Goal: Task Accomplishment & Management: Use online tool/utility

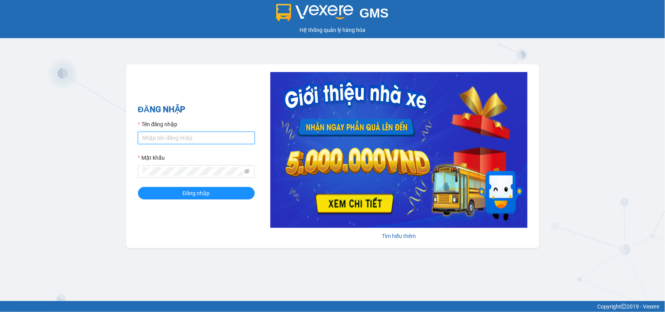
click at [189, 137] on input "Tên đăng nhập" at bounding box center [196, 138] width 117 height 12
type input "giangnho.phuongnam"
click at [138, 187] on button "Đăng nhập" at bounding box center [196, 193] width 117 height 12
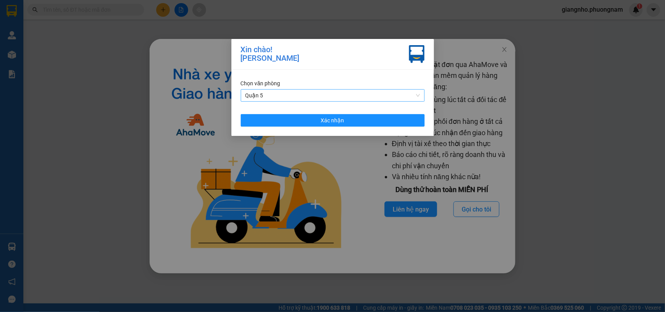
click at [419, 95] on span "Quận 5" at bounding box center [332, 96] width 175 height 12
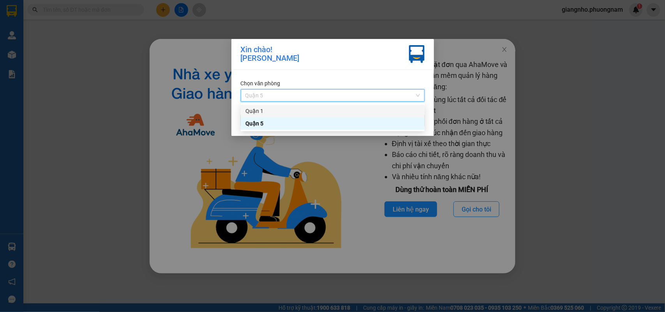
click at [299, 111] on div "Quận 1" at bounding box center [332, 111] width 175 height 9
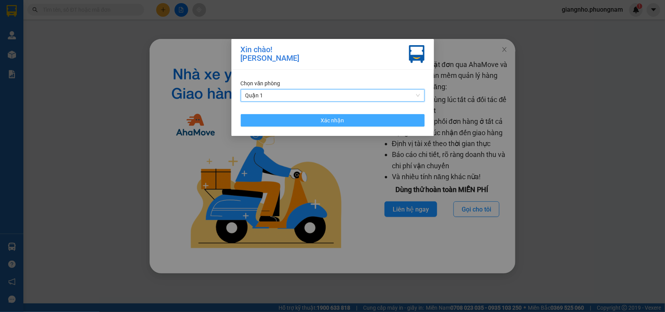
click at [323, 123] on span "Xác nhận" at bounding box center [332, 120] width 23 height 9
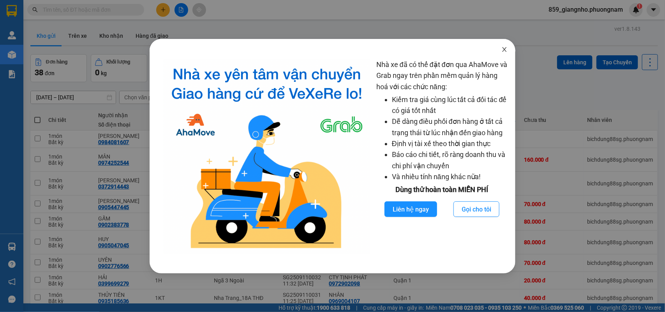
click at [505, 51] on icon "close" at bounding box center [504, 49] width 4 height 5
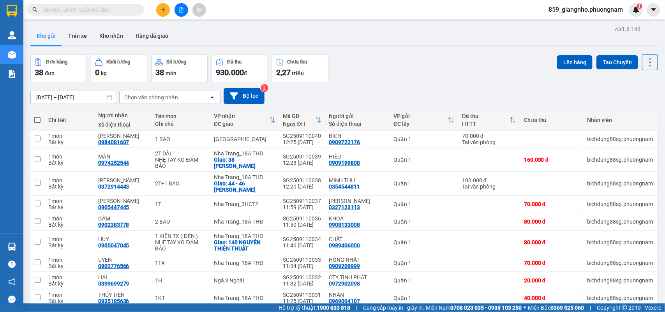
click at [92, 12] on input "text" at bounding box center [89, 9] width 92 height 9
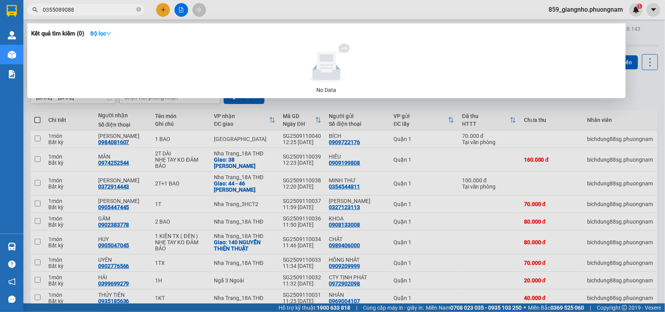
click at [65, 9] on input "0355089088" at bounding box center [89, 9] width 92 height 9
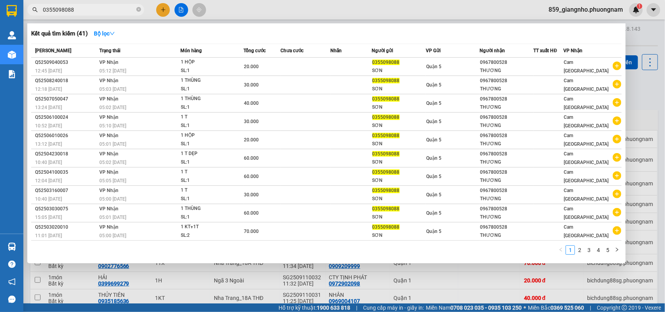
click at [129, 12] on input "0355098088" at bounding box center [89, 9] width 92 height 9
type input "0355098088"
click at [115, 32] on icon "down" at bounding box center [111, 33] width 5 height 5
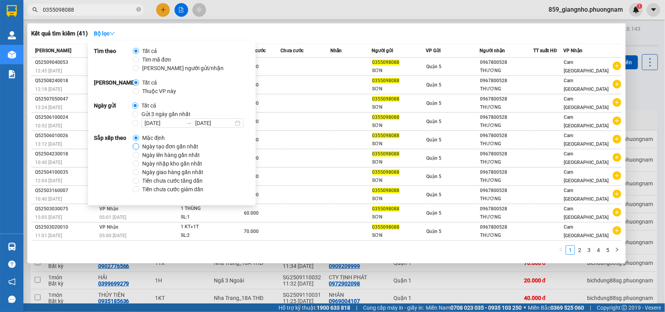
click at [135, 145] on input "Ngày tạo đơn gần nhất" at bounding box center [136, 146] width 6 height 6
radio input "true"
radio input "false"
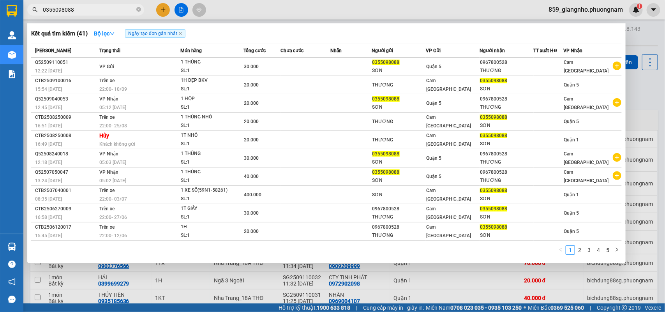
click at [421, 39] on div "Kết quả tìm kiếm ( 41 ) Bộ lọc Ngày tạo đơn gần nhất" at bounding box center [326, 33] width 591 height 12
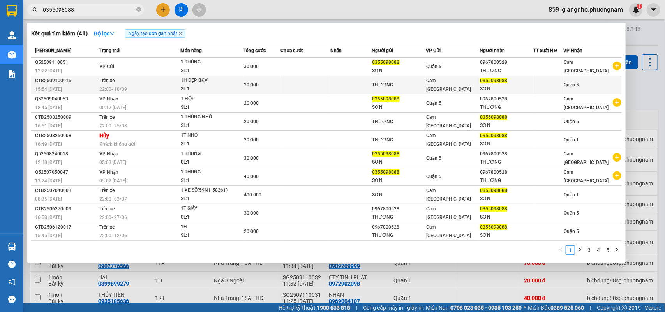
click at [197, 80] on div "1H DẸP BKV" at bounding box center [210, 80] width 58 height 9
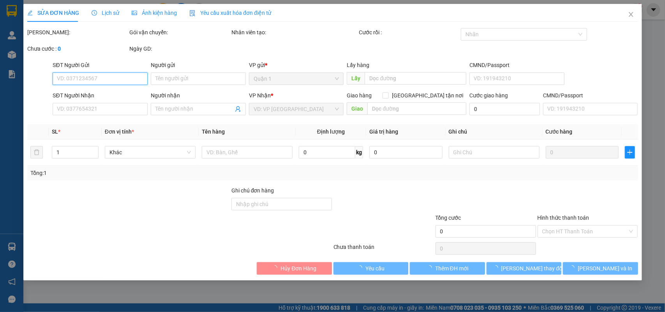
type input "THƯƠNG"
type input "0355098088"
type input "SƠN"
type input "20.000"
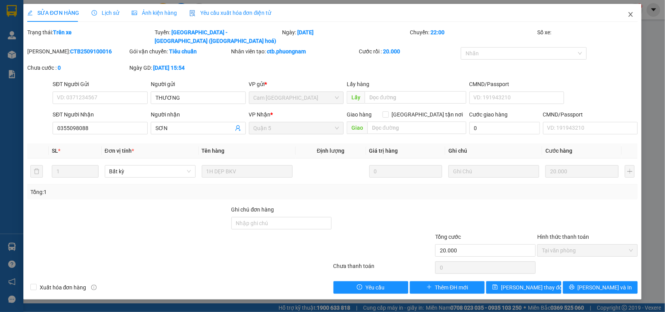
click at [630, 12] on icon "close" at bounding box center [631, 14] width 6 height 6
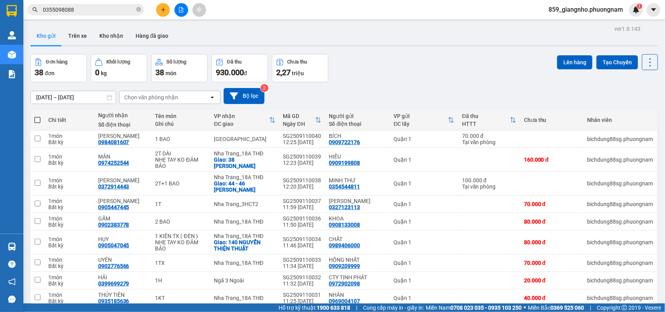
click at [100, 10] on input "0355098088" at bounding box center [89, 9] width 92 height 9
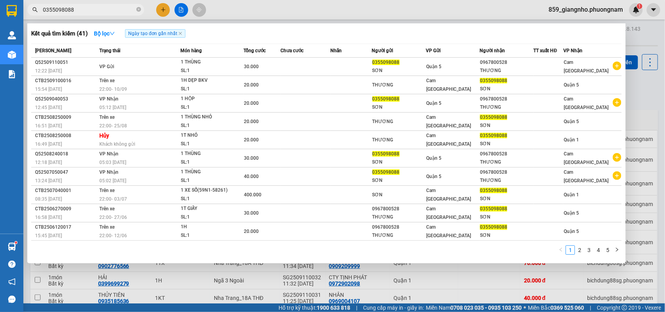
click at [108, 9] on input "0355098088" at bounding box center [89, 9] width 92 height 9
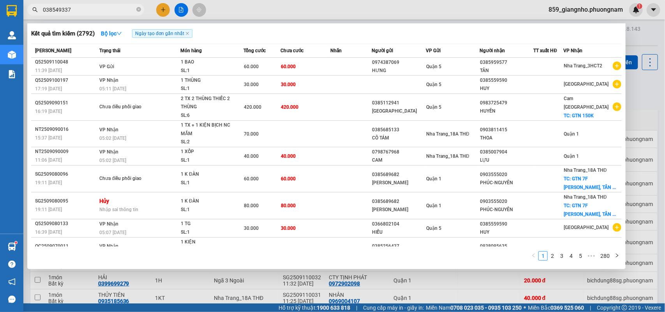
type input "0385493379"
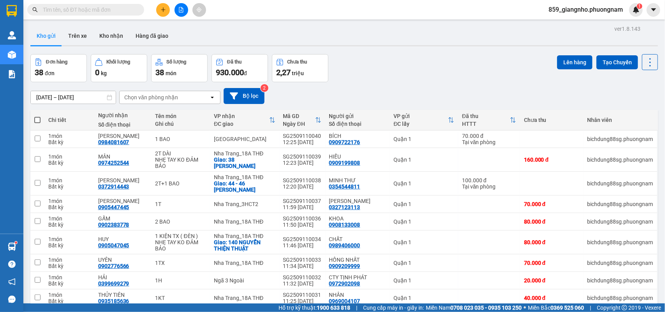
click at [166, 2] on div "Kết quả tìm kiếm ( 2 ) Bộ lọc Ngày tạo đơn gần nhất Mã ĐH Trạng thái Món hàng T…" at bounding box center [332, 9] width 665 height 19
click at [159, 12] on button at bounding box center [163, 10] width 14 height 14
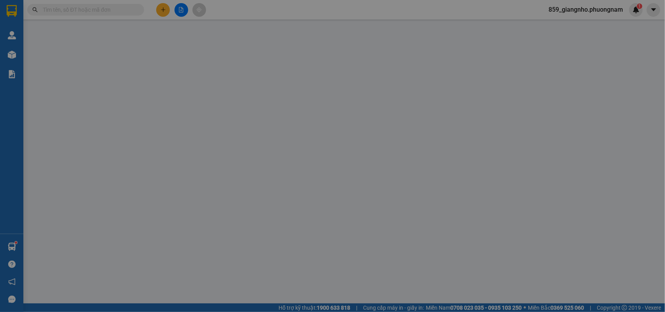
click at [159, 12] on span "Yêu cầu xuất hóa đơn điện tử" at bounding box center [131, 13] width 82 height 6
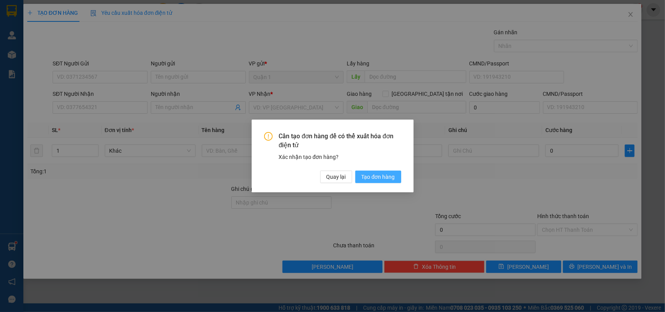
click at [377, 175] on span "Tạo đơn hàng" at bounding box center [377, 177] width 33 height 9
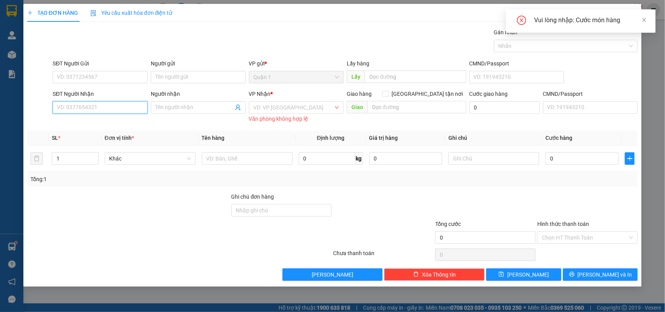
click at [128, 107] on input "SĐT Người Nhận" at bounding box center [100, 107] width 95 height 12
paste input "0385493379"
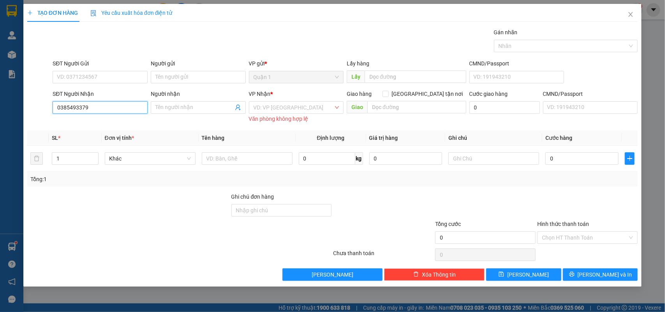
type input "0385493379"
drag, startPoint x: 195, startPoint y: 100, endPoint x: 199, endPoint y: 109, distance: 9.8
click at [197, 102] on div "Người nhận Tên người nhận" at bounding box center [198, 103] width 95 height 27
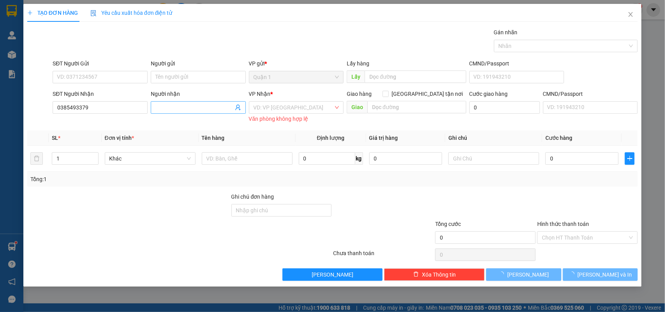
click at [199, 109] on input "Người nhận" at bounding box center [194, 107] width 78 height 9
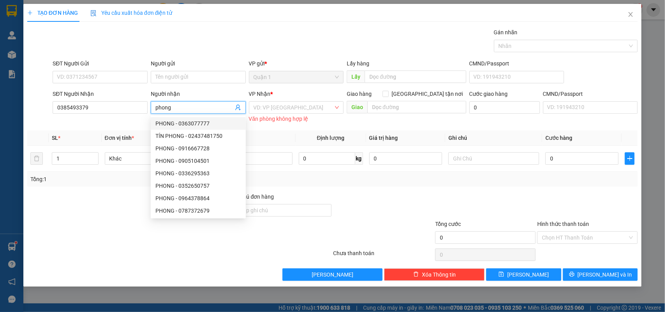
drag, startPoint x: 199, startPoint y: 109, endPoint x: 137, endPoint y: 127, distance: 63.9
click at [147, 119] on div "SĐT Người Nhận 0385493379 Người nhận phong VP Nhận * VD: VP [GEOGRAPHIC_DATA] V…" at bounding box center [345, 107] width 588 height 35
type input "PHONG"
click at [270, 106] on input "search" at bounding box center [294, 108] width 80 height 12
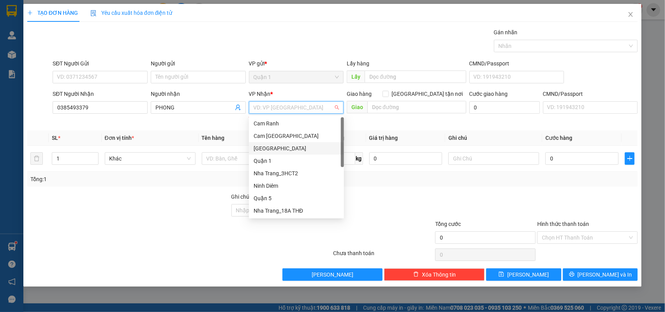
click at [270, 146] on div "[GEOGRAPHIC_DATA]" at bounding box center [297, 148] width 86 height 9
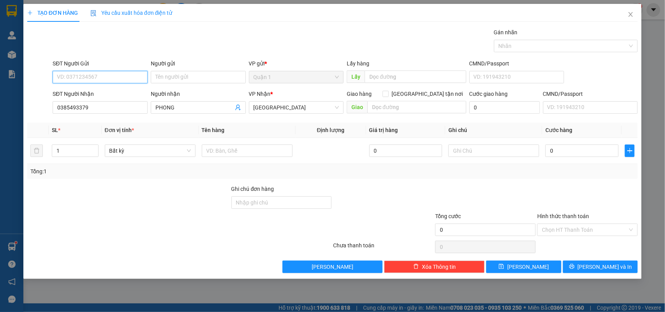
click at [93, 79] on input "SĐT Người Gửi" at bounding box center [100, 77] width 95 height 12
type input "0939789005"
click at [207, 73] on input "Người gửi" at bounding box center [198, 77] width 95 height 12
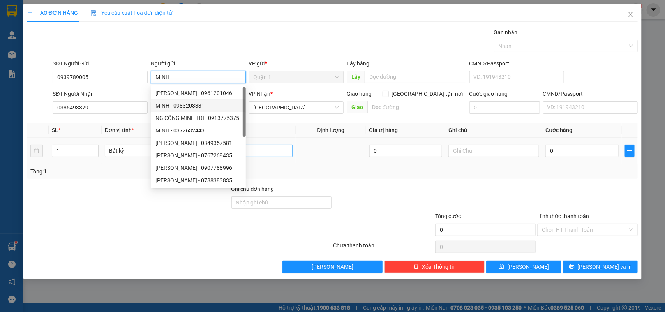
type input "MINH"
click at [270, 155] on input "text" at bounding box center [247, 151] width 91 height 12
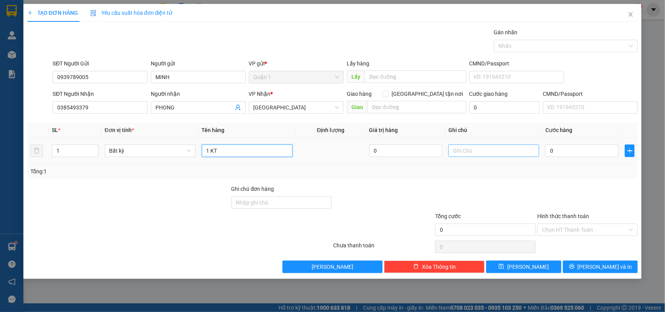
type input "1 KT"
click at [509, 154] on input "text" at bounding box center [493, 151] width 91 height 12
type input "NHẸ TAY KHÔNG ĐẢM BẢO"
click at [587, 149] on input "0" at bounding box center [581, 151] width 73 height 12
type input "8"
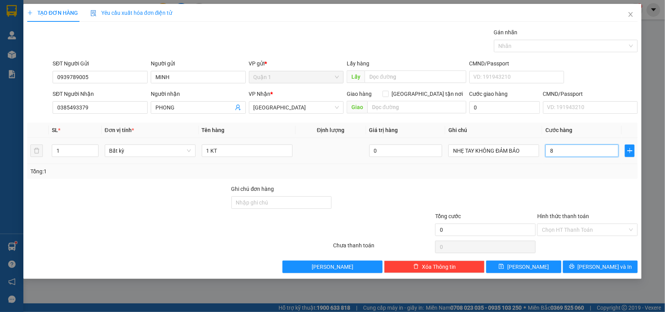
type input "8"
type input "80"
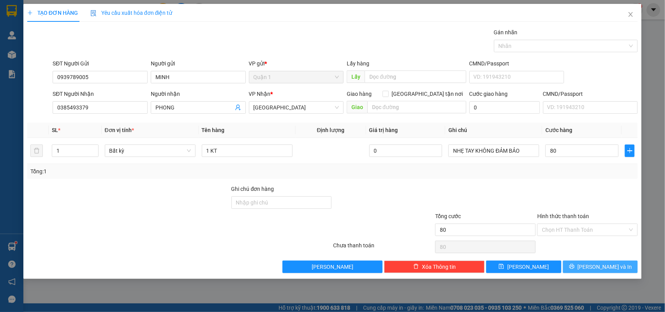
type input "80.000"
click at [626, 271] on button "[PERSON_NAME] và In" at bounding box center [600, 267] width 75 height 12
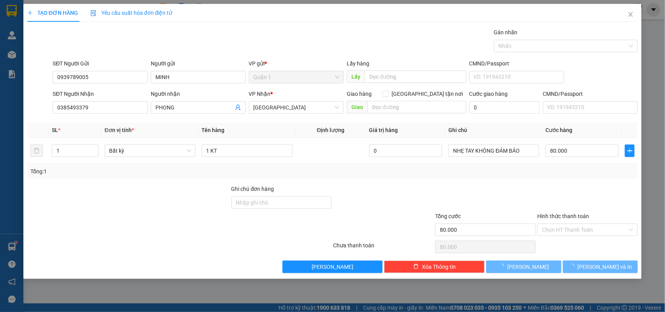
drag, startPoint x: 616, startPoint y: 284, endPoint x: 517, endPoint y: 195, distance: 133.5
click at [615, 284] on main at bounding box center [332, 151] width 665 height 303
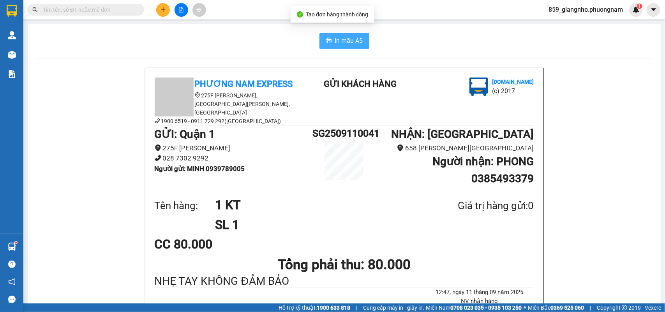
click at [346, 36] on span "In mẫu A5" at bounding box center [349, 41] width 28 height 10
click at [108, 7] on input "text" at bounding box center [89, 9] width 92 height 9
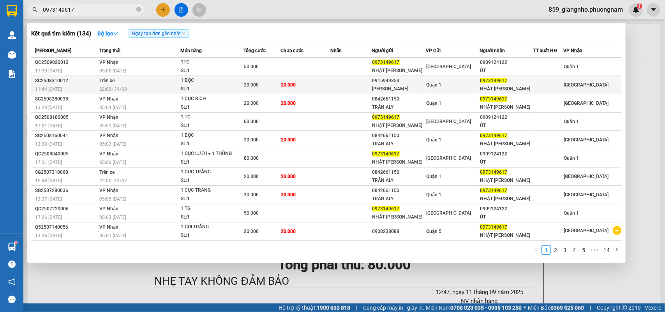
type input "0973149617"
click at [433, 77] on td "Quận 1" at bounding box center [453, 85] width 54 height 18
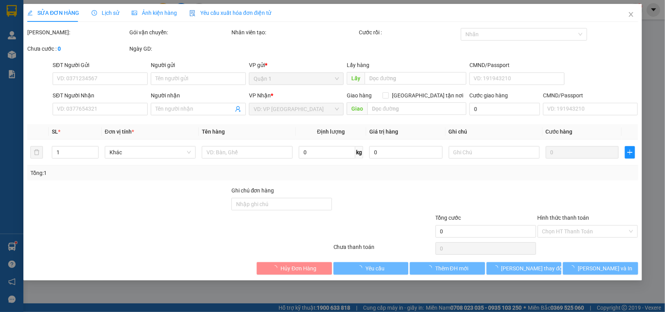
type input "0915949353"
type input "[PERSON_NAME]"
type input "0973149617"
type input "NHẬT [PERSON_NAME]"
type input "20.000"
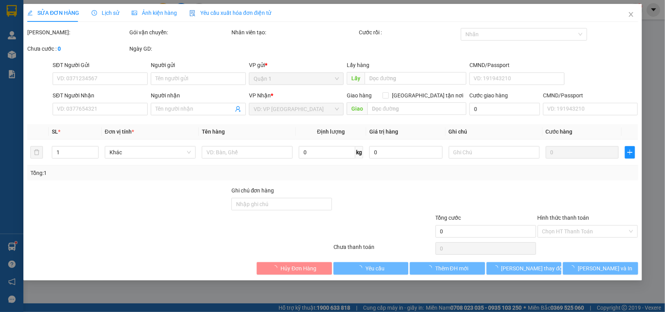
type input "20.000"
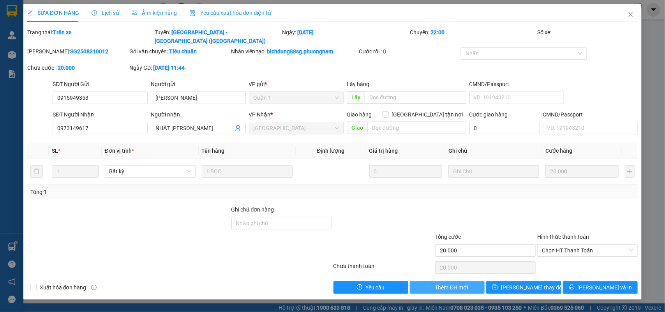
click at [445, 283] on span "Thêm ĐH mới" at bounding box center [451, 287] width 33 height 9
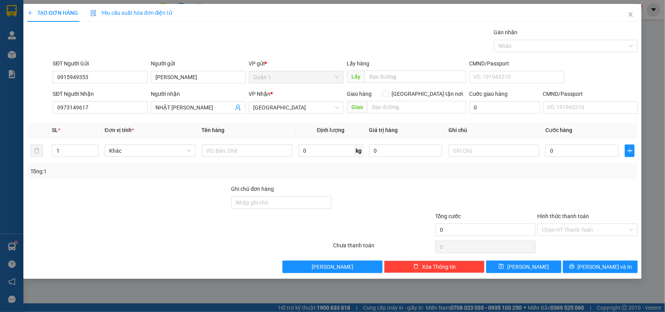
click at [85, 65] on div "SĐT Người Gửi" at bounding box center [100, 63] width 95 height 9
click at [85, 71] on input "0915949353" at bounding box center [100, 77] width 95 height 12
click at [85, 65] on div "SĐT Người Gửi" at bounding box center [100, 63] width 95 height 9
click at [85, 71] on input "0915949353" at bounding box center [100, 77] width 95 height 12
click at [85, 65] on div "SĐT Người Gửi" at bounding box center [100, 63] width 95 height 9
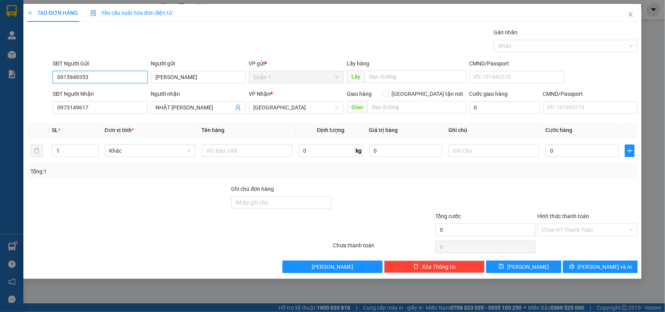
click at [85, 71] on input "0915949353" at bounding box center [100, 77] width 95 height 12
click at [85, 77] on input "0915949353" at bounding box center [100, 77] width 95 height 12
type input "0906894765"
drag, startPoint x: 116, startPoint y: 90, endPoint x: 180, endPoint y: 108, distance: 66.2
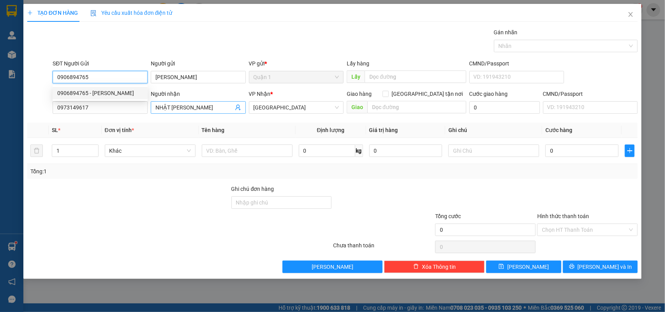
click at [116, 90] on div "0906894765 - [PERSON_NAME]" at bounding box center [100, 93] width 86 height 9
type input "COCO BEBE"
type input "0906894765"
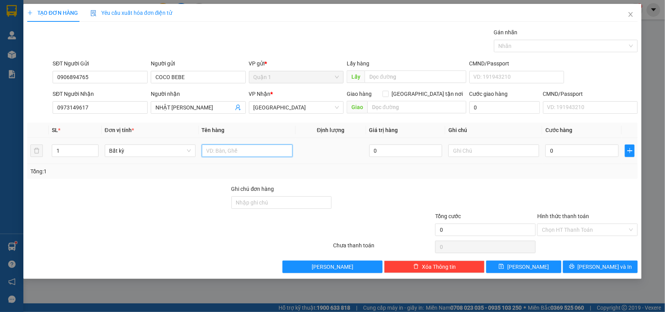
click at [260, 156] on input "text" at bounding box center [247, 151] width 91 height 12
type input "1 C TRẮNG"
click at [571, 149] on input "0" at bounding box center [581, 151] width 73 height 12
type input "2"
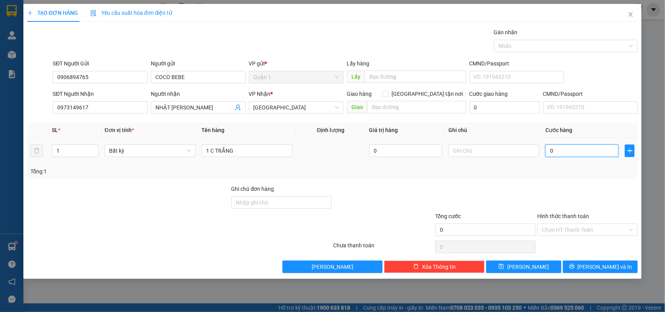
type input "2"
type input "20"
type input "20.000"
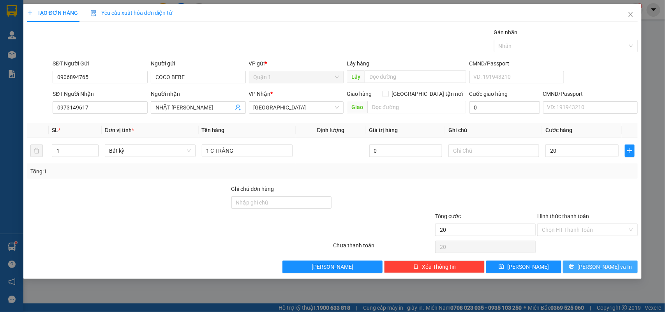
type input "20.000"
click at [595, 273] on button "[PERSON_NAME] và In" at bounding box center [600, 267] width 75 height 12
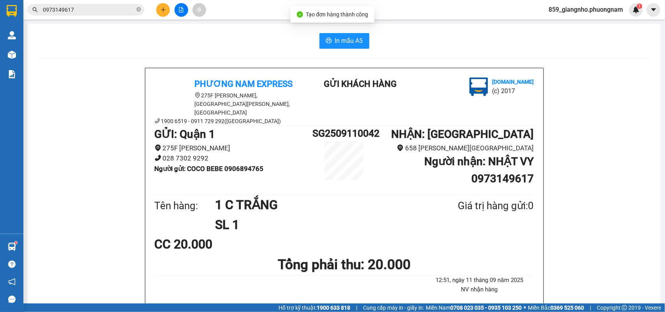
click at [351, 38] on span "In mẫu A5" at bounding box center [349, 41] width 28 height 10
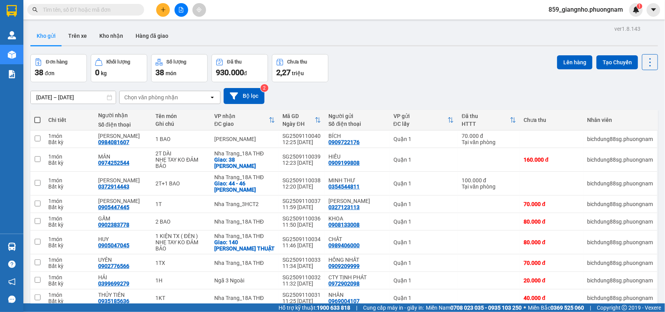
click at [116, 10] on input "text" at bounding box center [89, 9] width 92 height 9
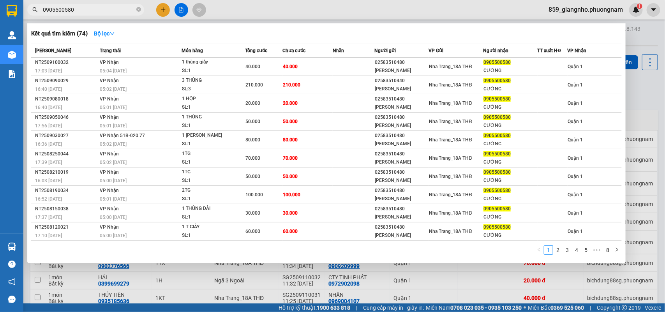
type input "0905500580"
